Goal: Task Accomplishment & Management: Manage account settings

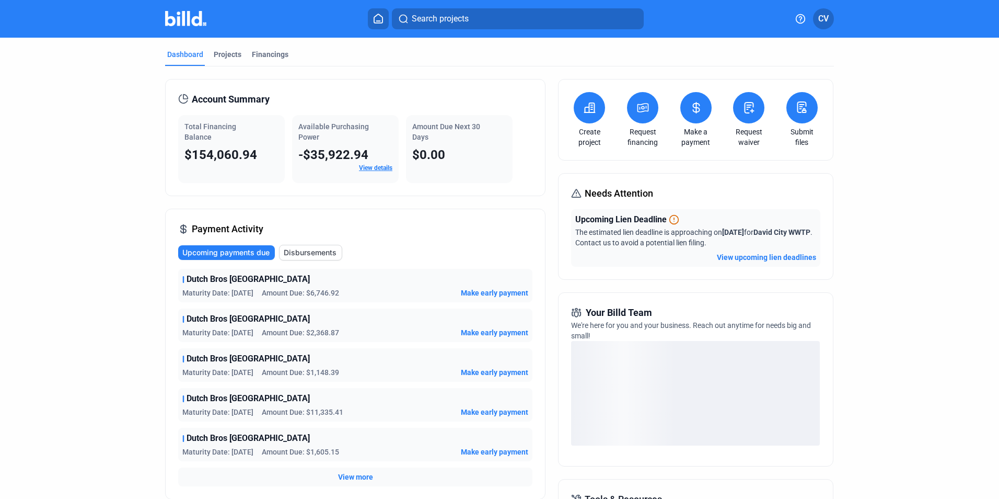
click at [224, 152] on span "$154,060.94" at bounding box center [221, 154] width 73 height 15
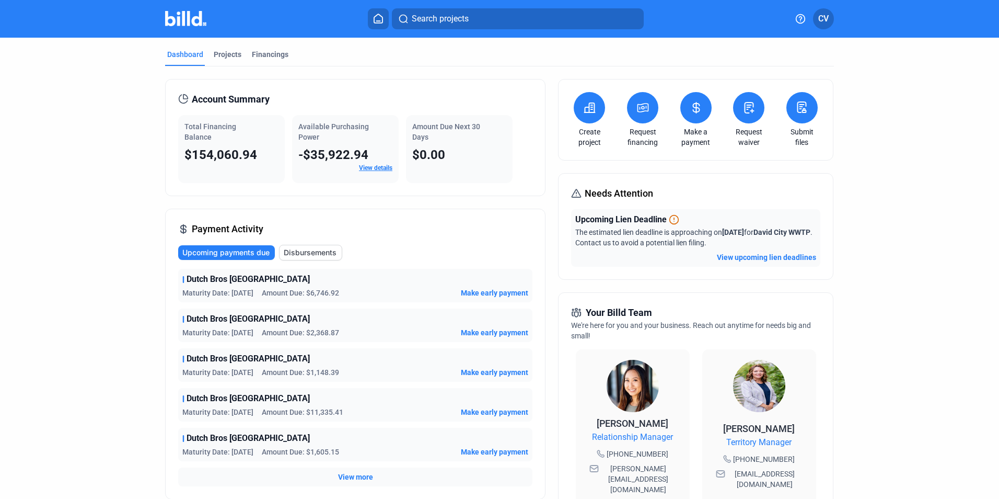
click at [824, 27] on button "CV" at bounding box center [823, 18] width 21 height 21
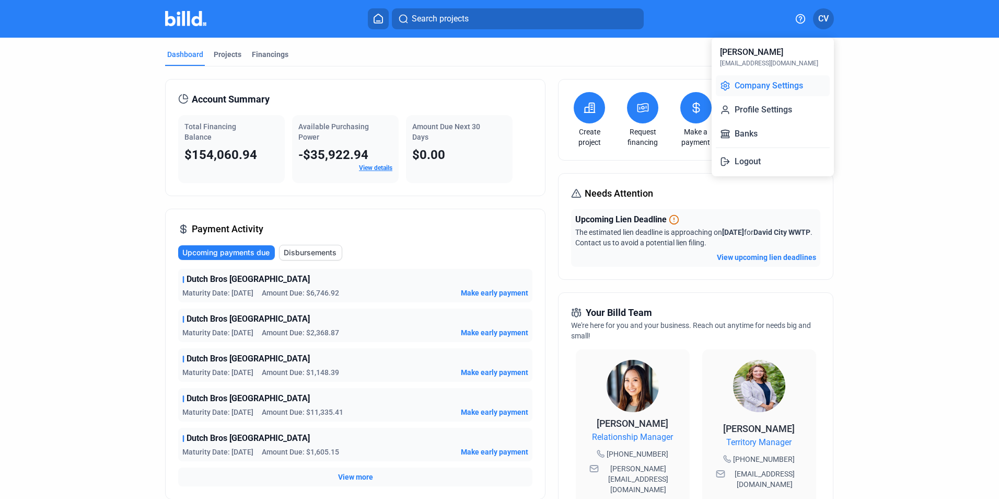
click at [778, 86] on button "Company Settings" at bounding box center [773, 85] width 114 height 21
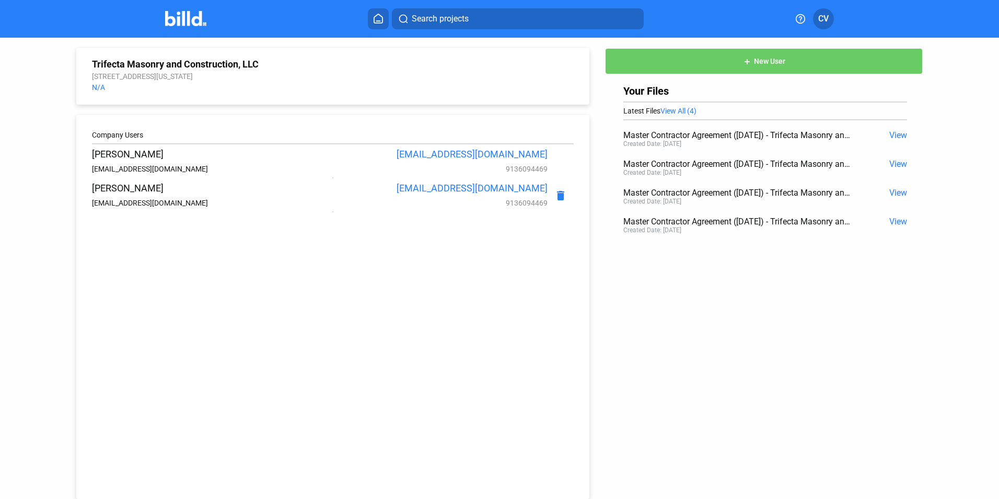
click at [821, 24] on span "CV" at bounding box center [824, 19] width 10 height 13
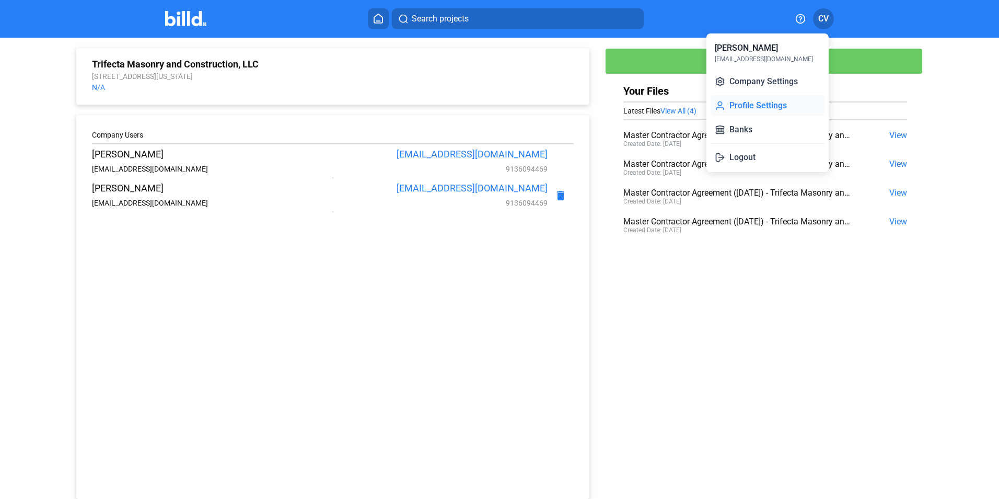
click at [761, 101] on button "Profile Settings" at bounding box center [768, 105] width 114 height 21
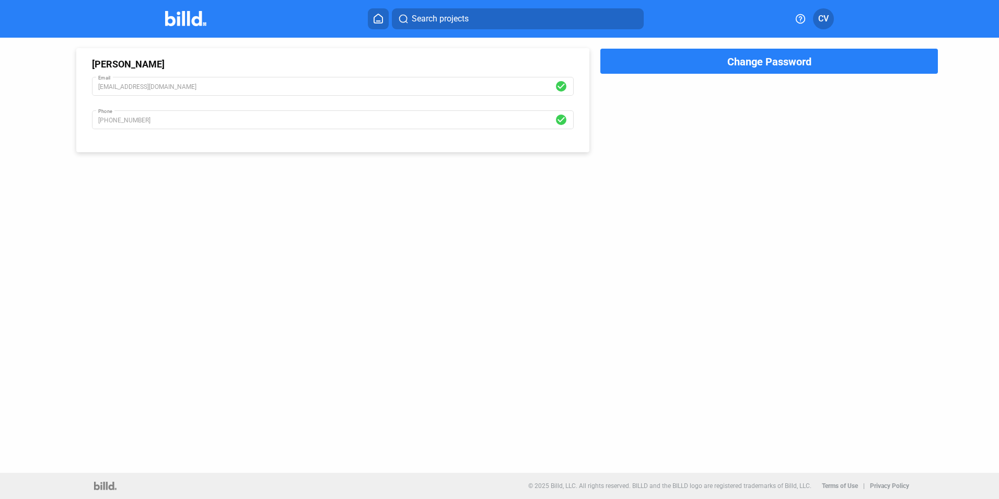
click at [828, 17] on span "CV" at bounding box center [824, 19] width 10 height 13
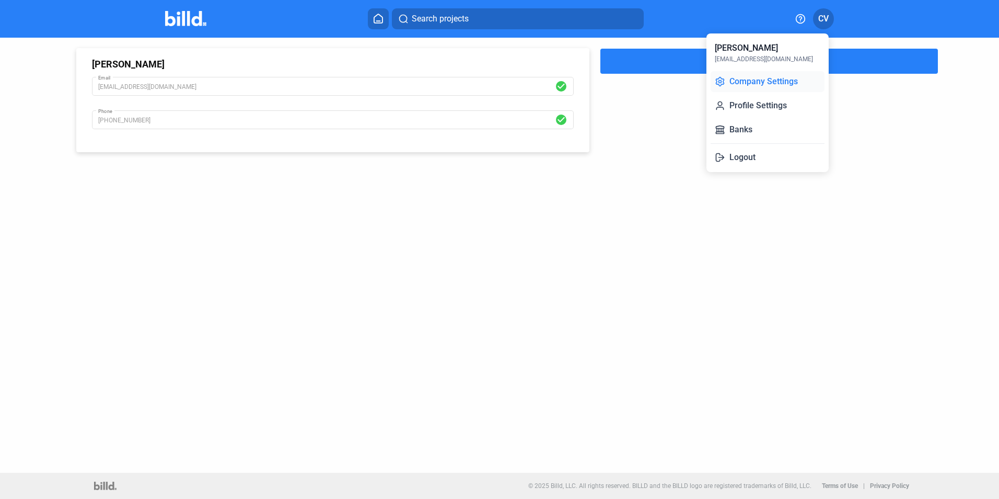
click at [767, 86] on button "Company Settings" at bounding box center [768, 81] width 114 height 21
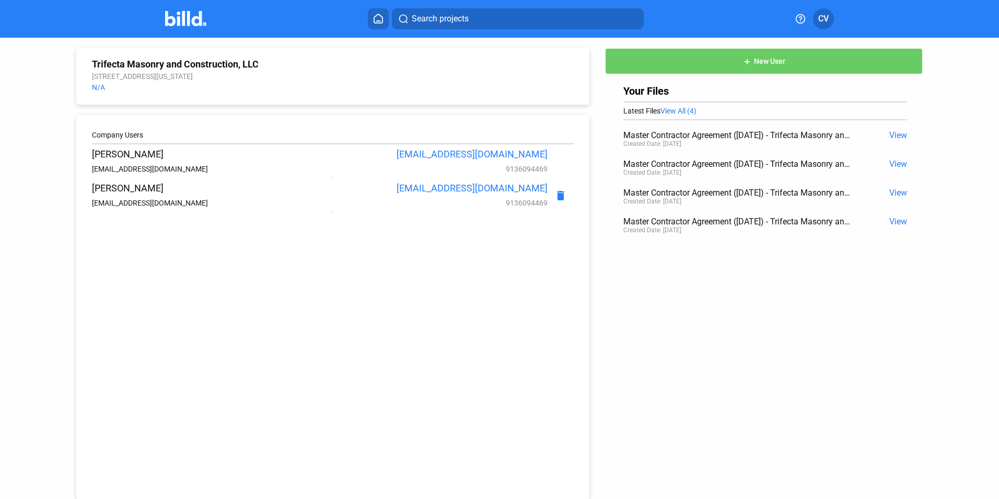
click at [901, 137] on span "View" at bounding box center [899, 135] width 18 height 10
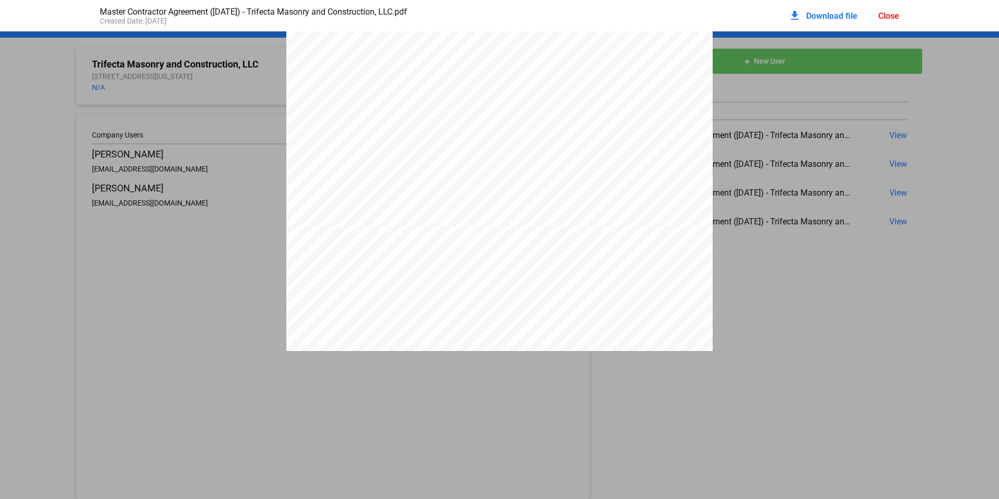
scroll to position [11607, 0]
click at [889, 15] on div "Close" at bounding box center [889, 16] width 21 height 10
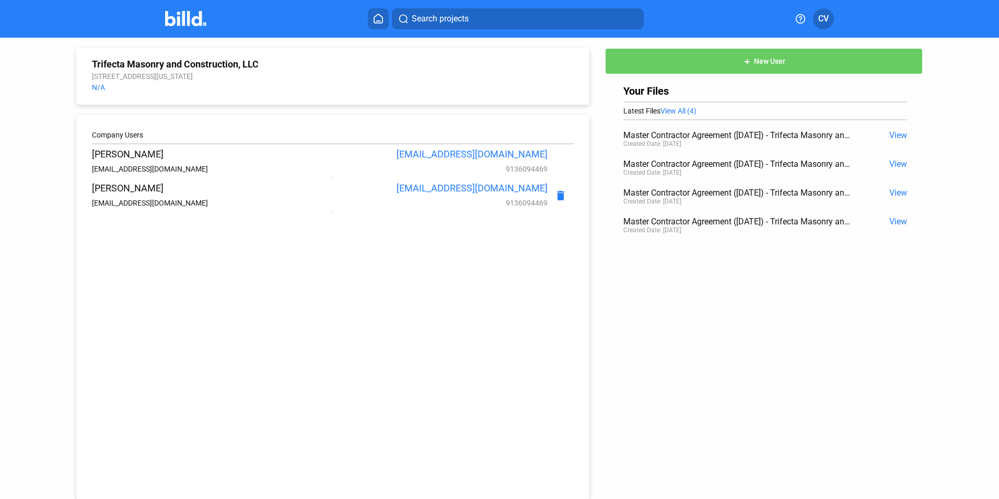
click at [894, 166] on span "View" at bounding box center [899, 164] width 18 height 10
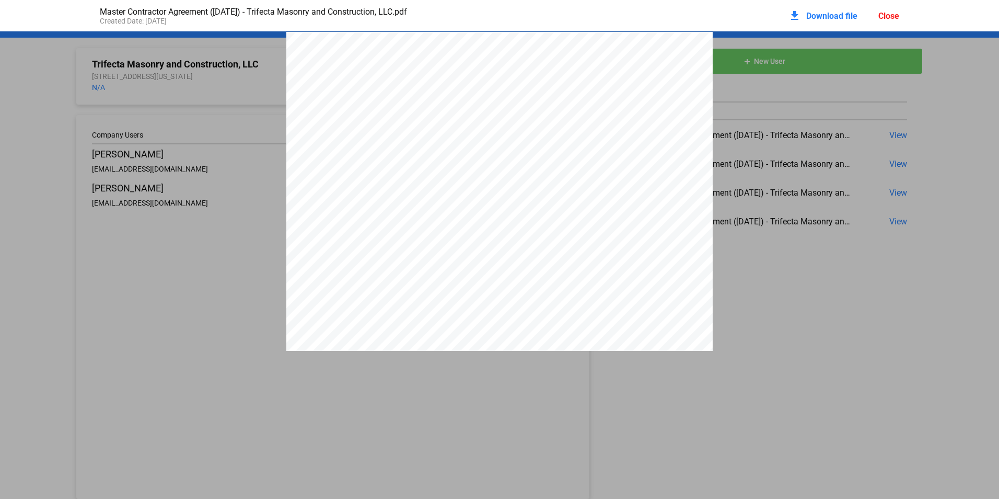
scroll to position [5, 0]
click at [882, 19] on div "Close" at bounding box center [889, 16] width 21 height 10
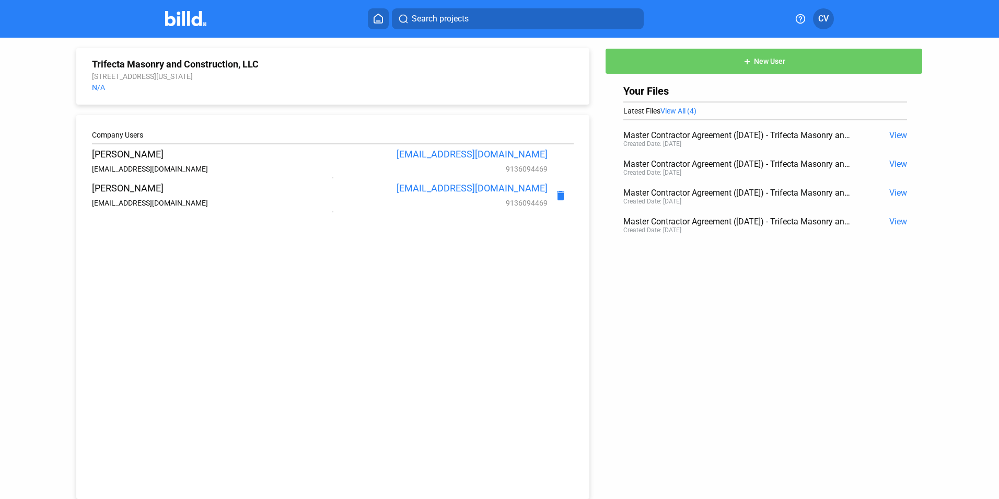
click at [383, 25] on button at bounding box center [378, 18] width 21 height 21
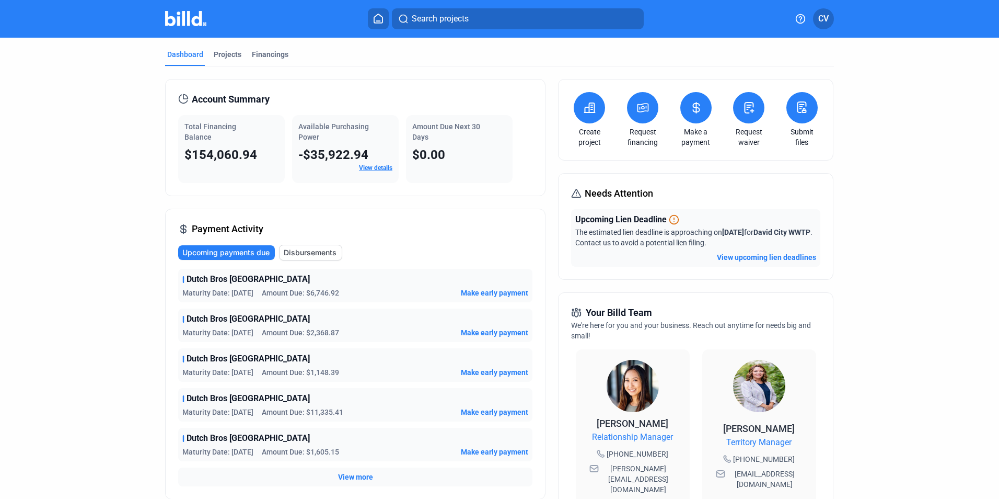
click at [377, 169] on link "View details" at bounding box center [375, 167] width 33 height 7
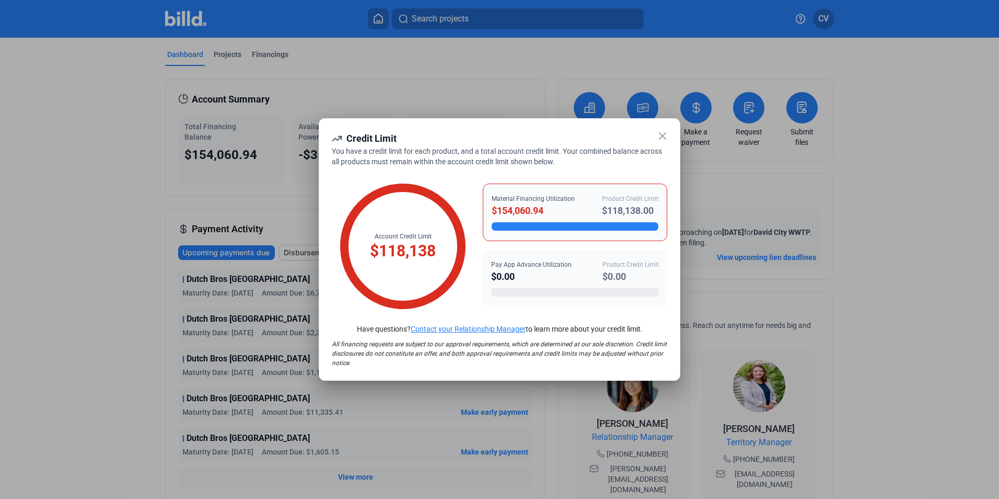
click at [666, 135] on icon at bounding box center [663, 136] width 13 height 13
